Goal: Communication & Community: Share content

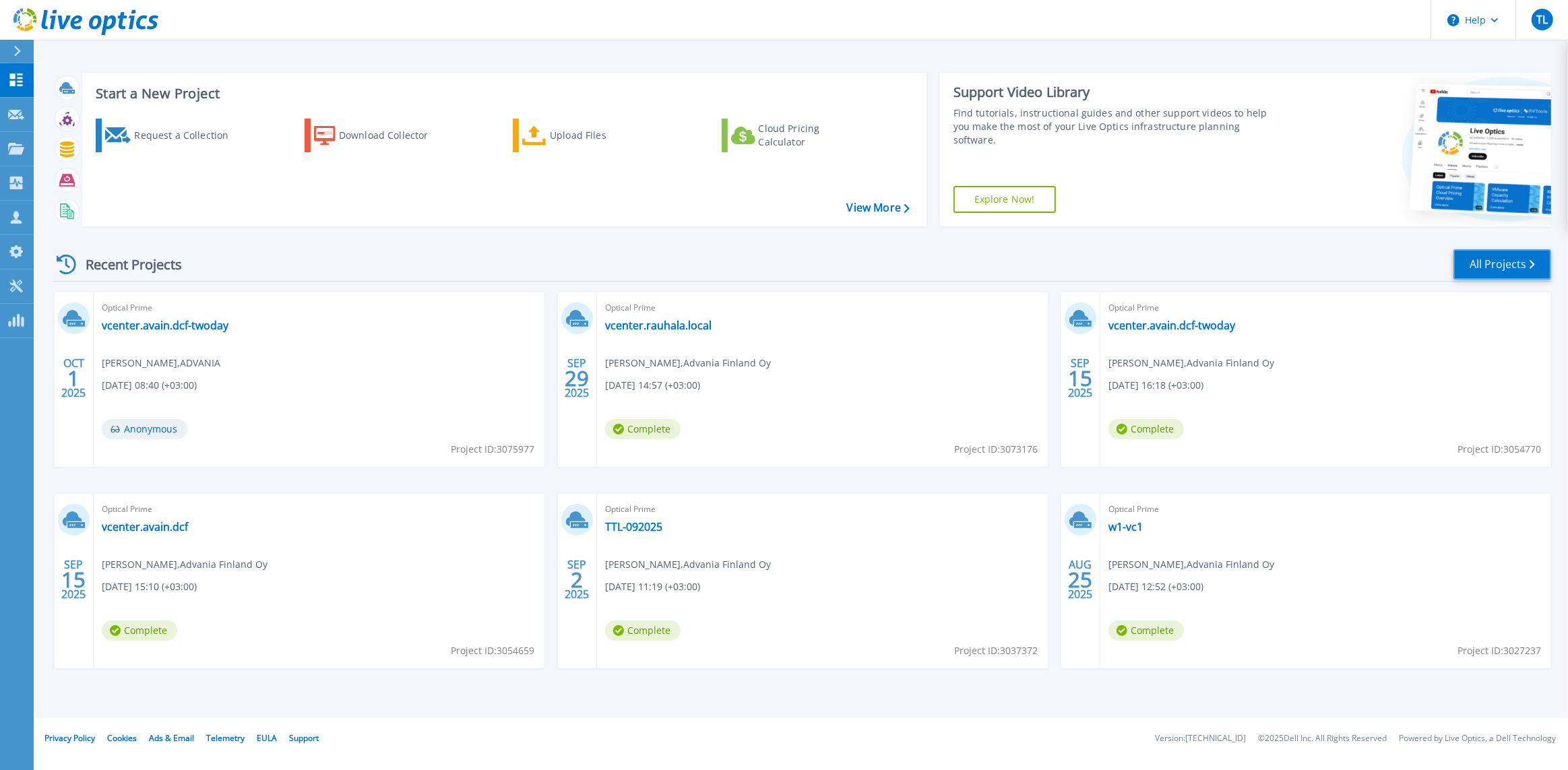
click at [1485, 261] on link "All Projects" at bounding box center [1502, 264] width 97 height 30
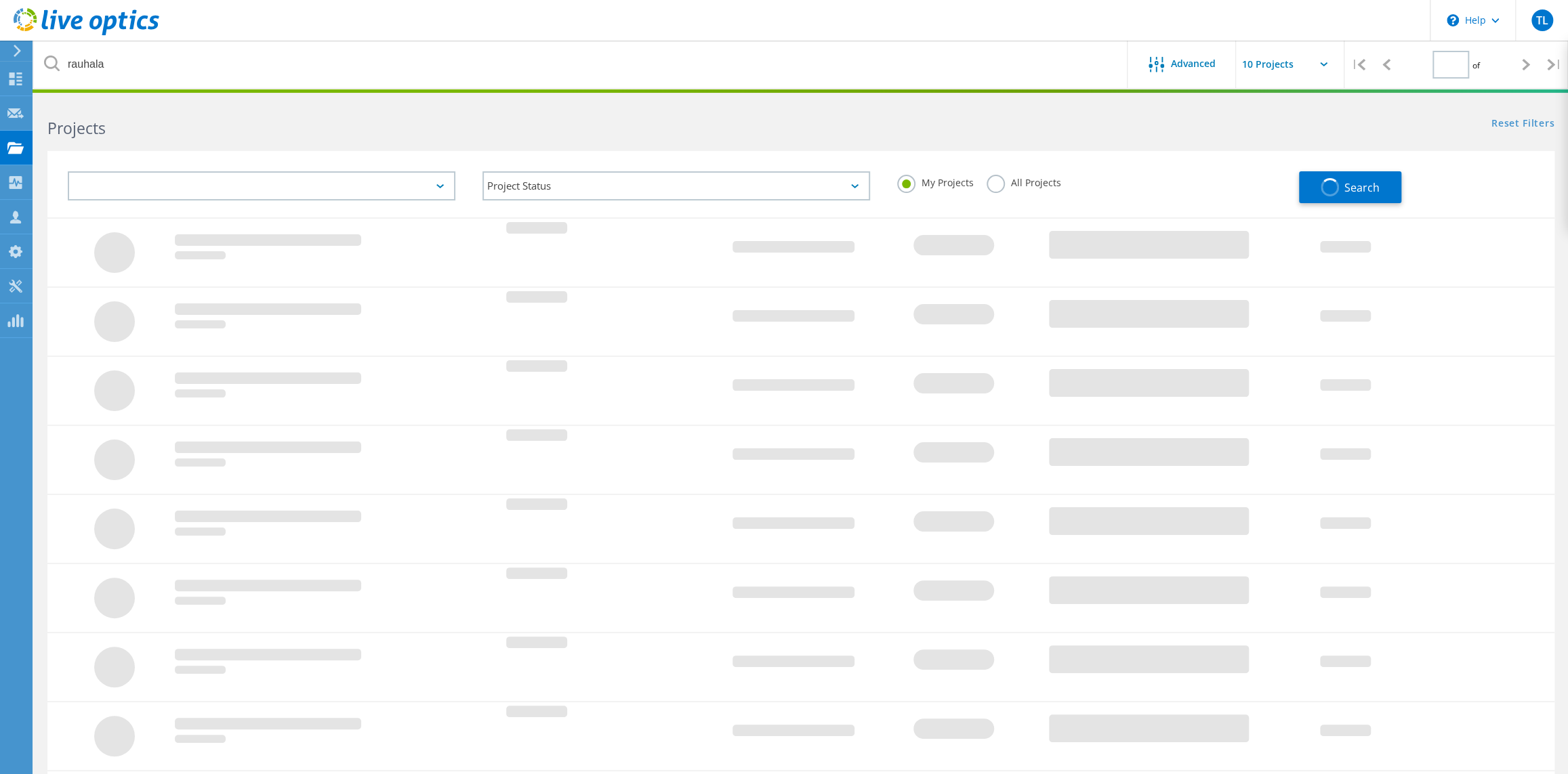
type input "1"
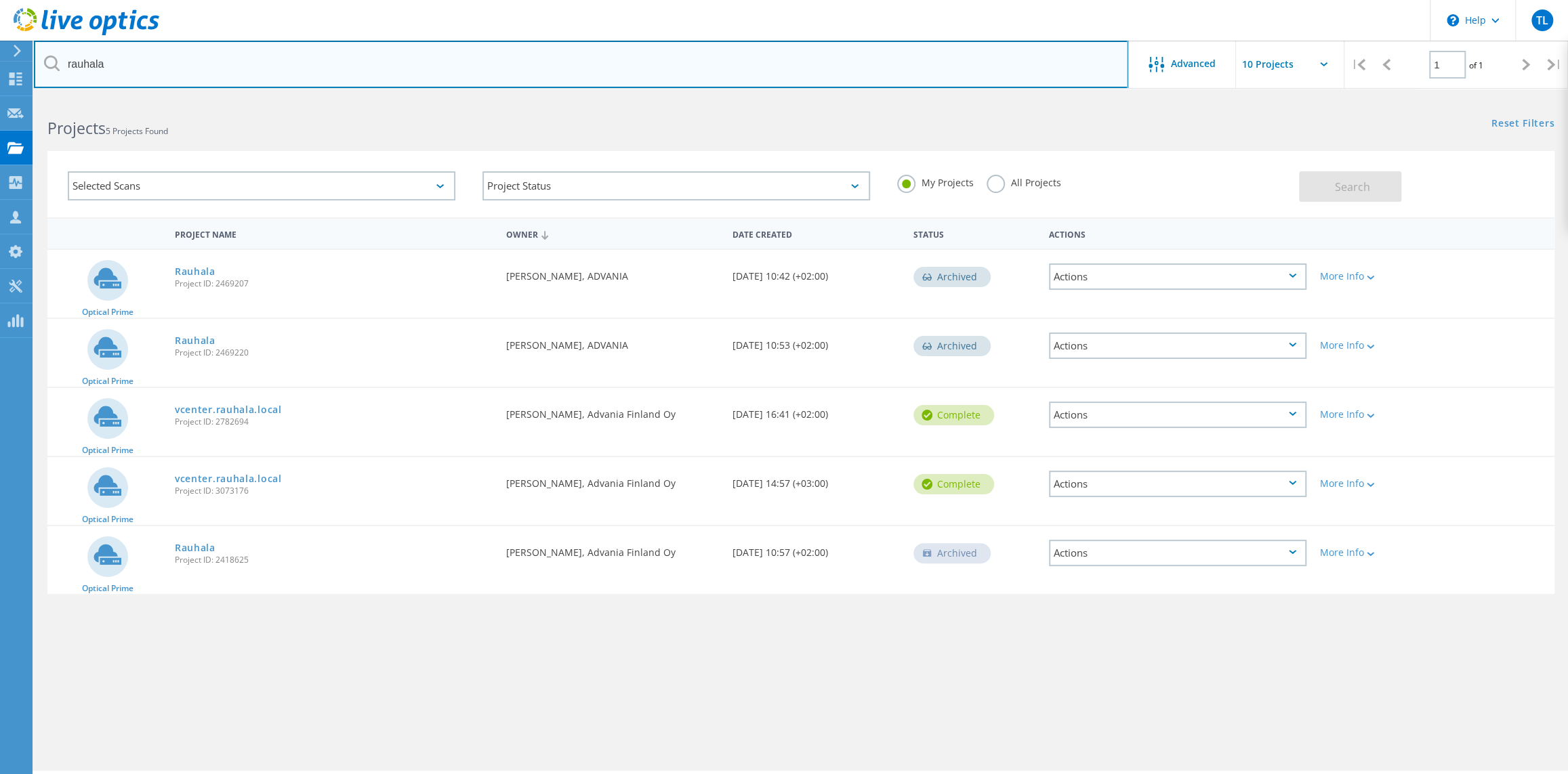
click at [128, 61] on input "rauhala" at bounding box center [581, 64] width 1094 height 47
type input "halton"
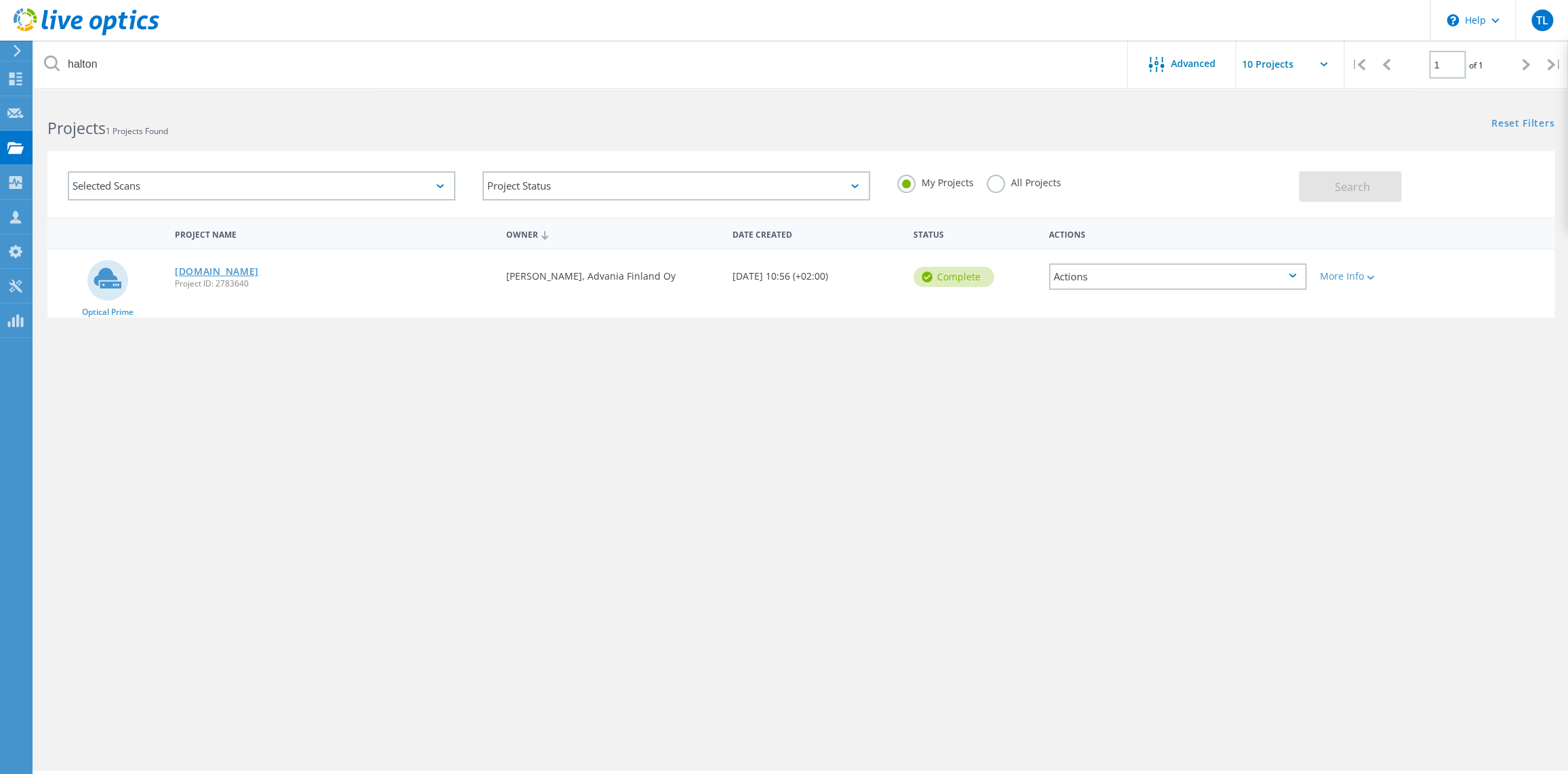
click at [213, 272] on link "[DOMAIN_NAME]" at bounding box center [216, 272] width 84 height 9
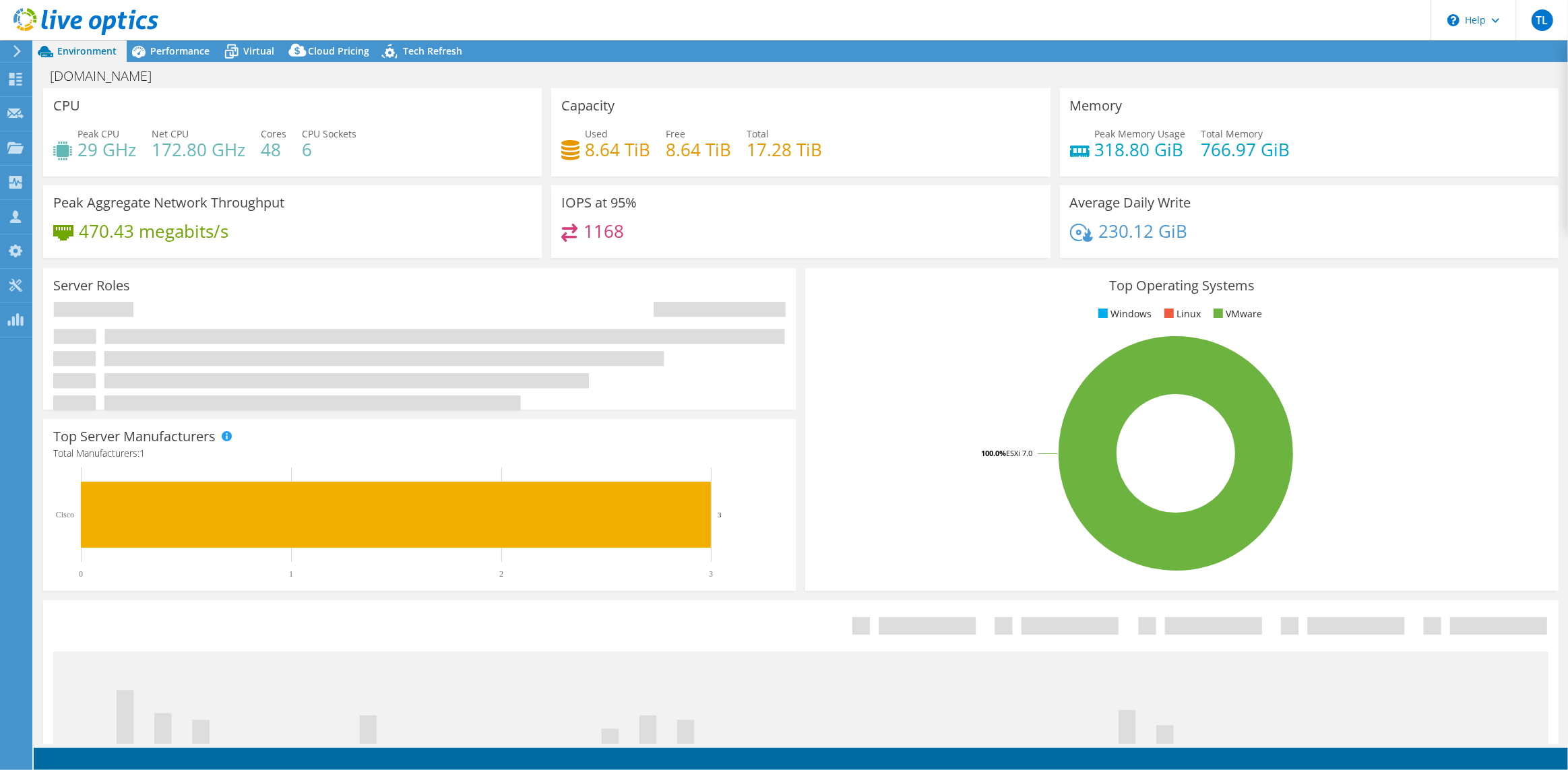
select select "USD"
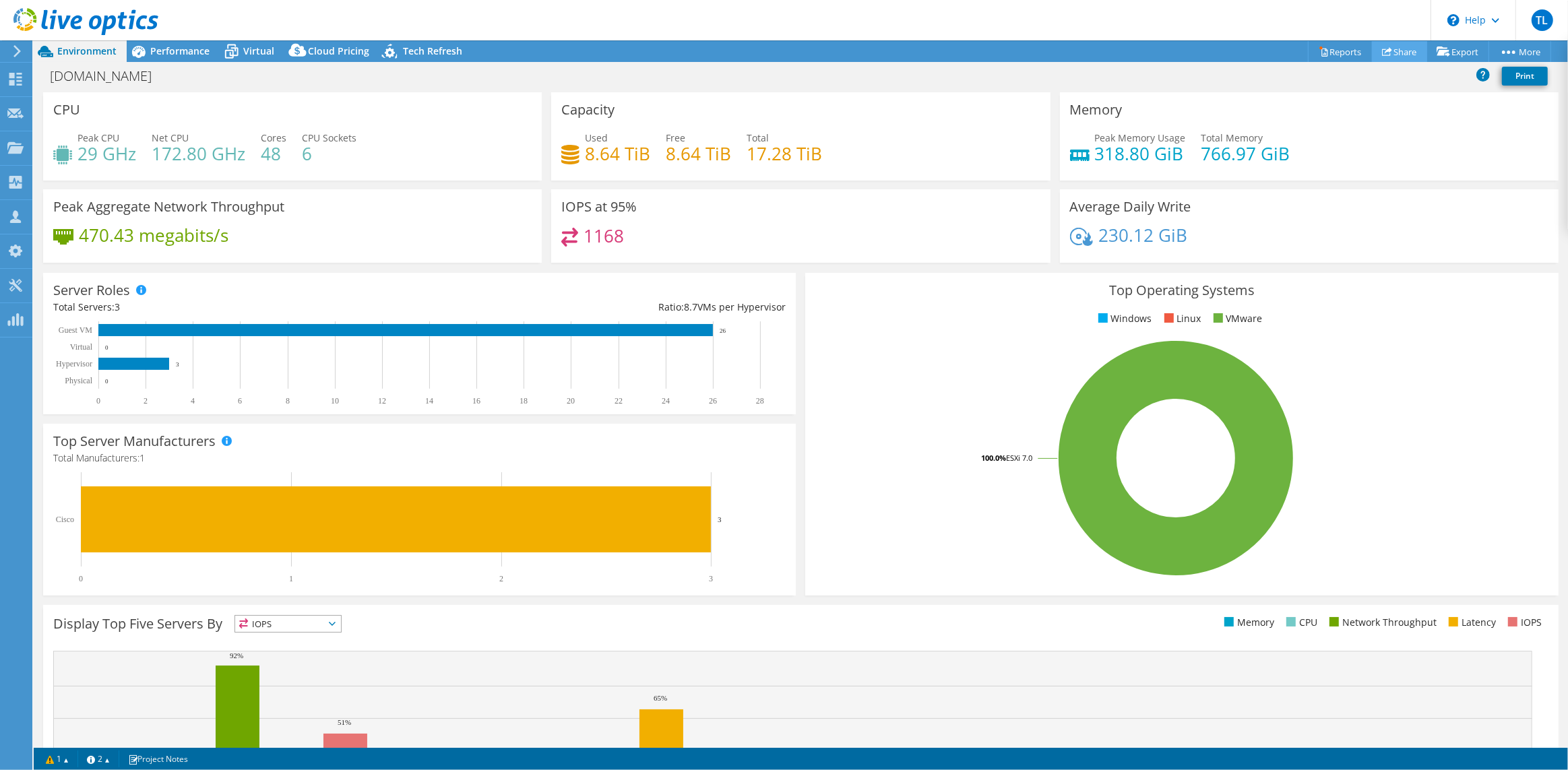
click at [1395, 48] on link "Share" at bounding box center [1399, 51] width 55 height 21
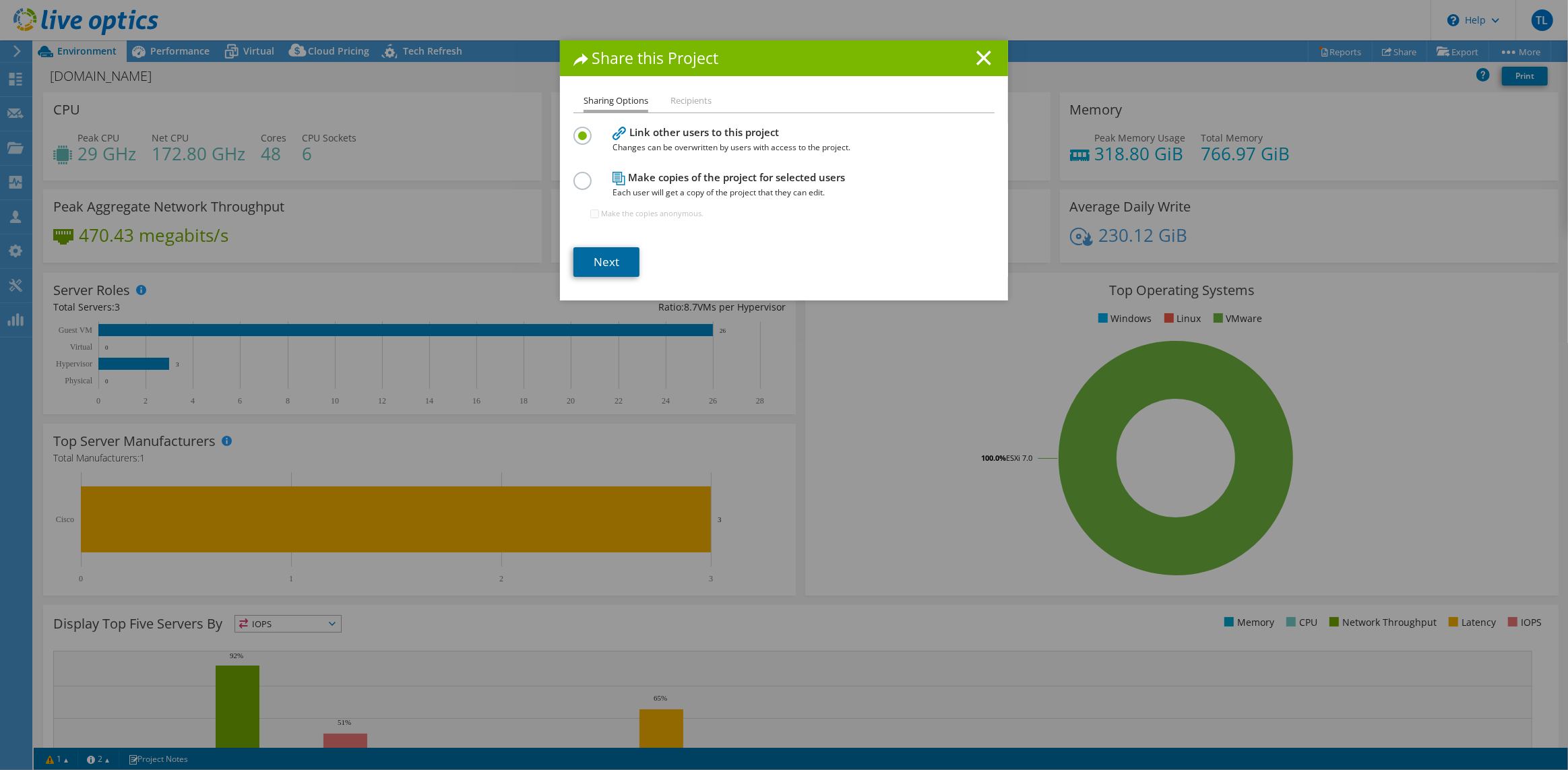
click at [603, 270] on link "Next" at bounding box center [606, 262] width 66 height 29
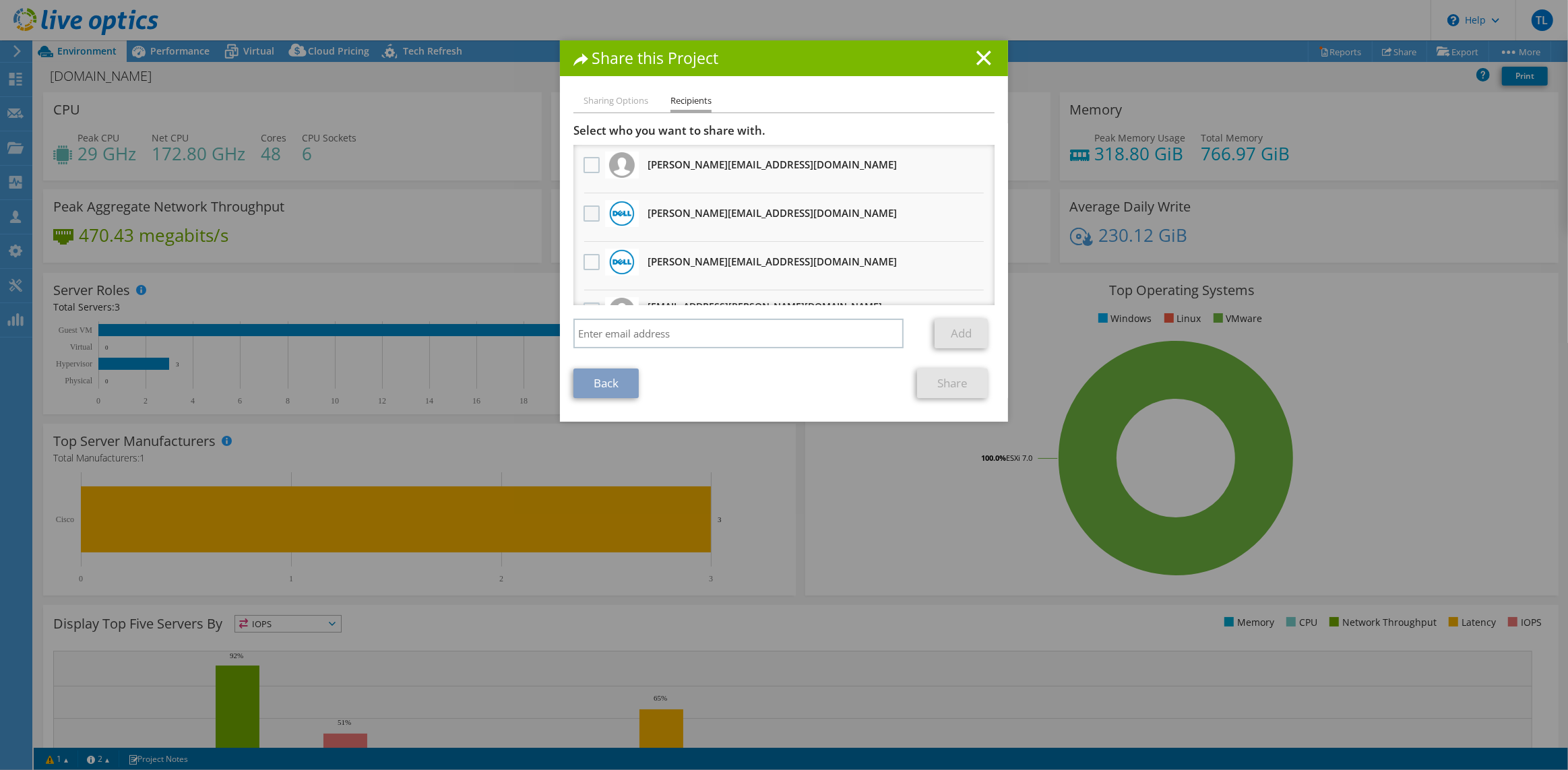
click at [593, 209] on label at bounding box center [593, 213] width 20 height 16
click at [0, 0] on input "checkbox" at bounding box center [0, 0] width 0 height 0
click at [588, 261] on label at bounding box center [593, 262] width 20 height 16
click at [0, 0] on input "checkbox" at bounding box center [0, 0] width 0 height 0
click at [957, 385] on link "Share" at bounding box center [952, 383] width 71 height 29
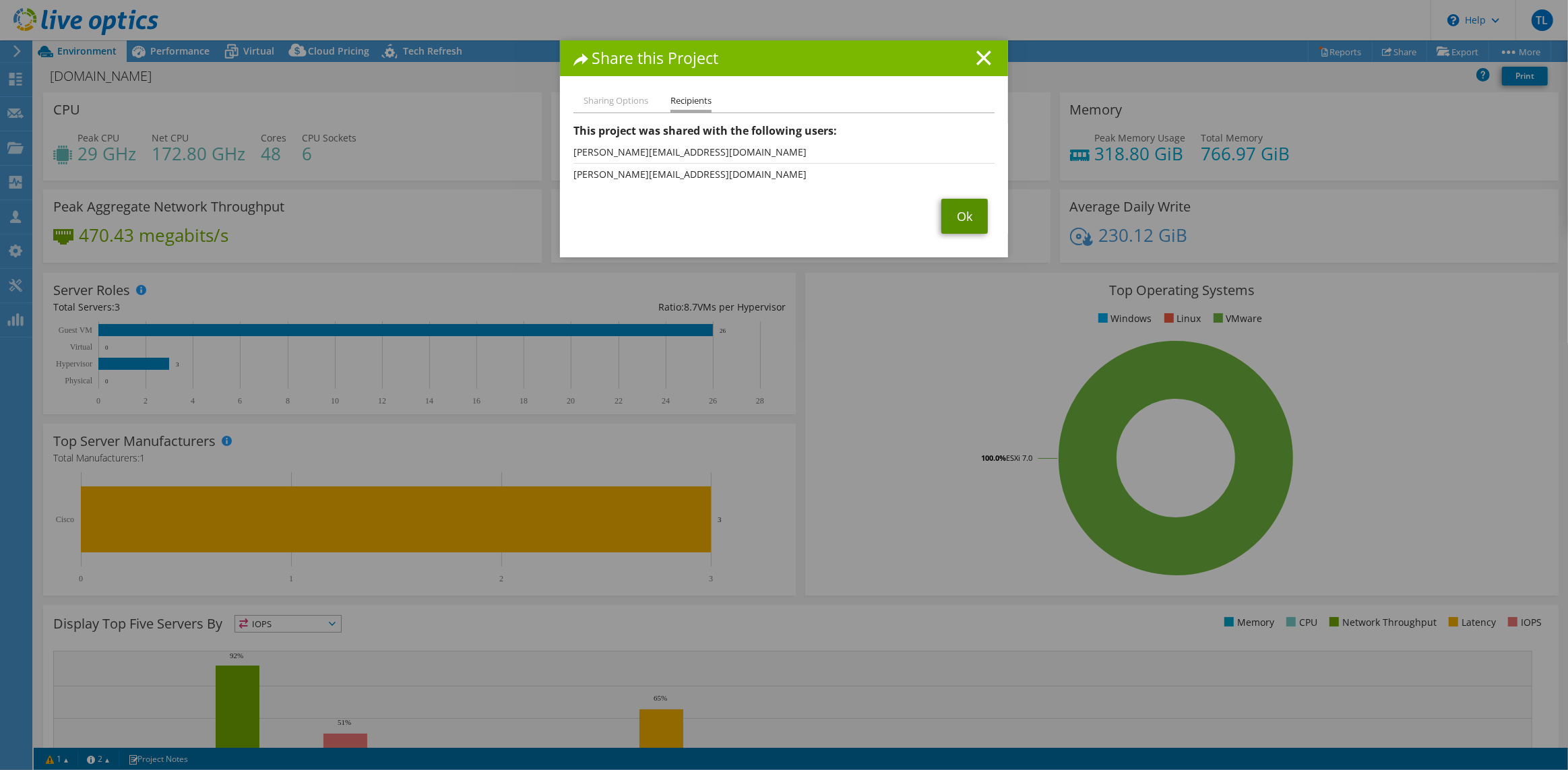
click at [954, 213] on link "Ok" at bounding box center [964, 216] width 47 height 35
